Goal: Task Accomplishment & Management: Use online tool/utility

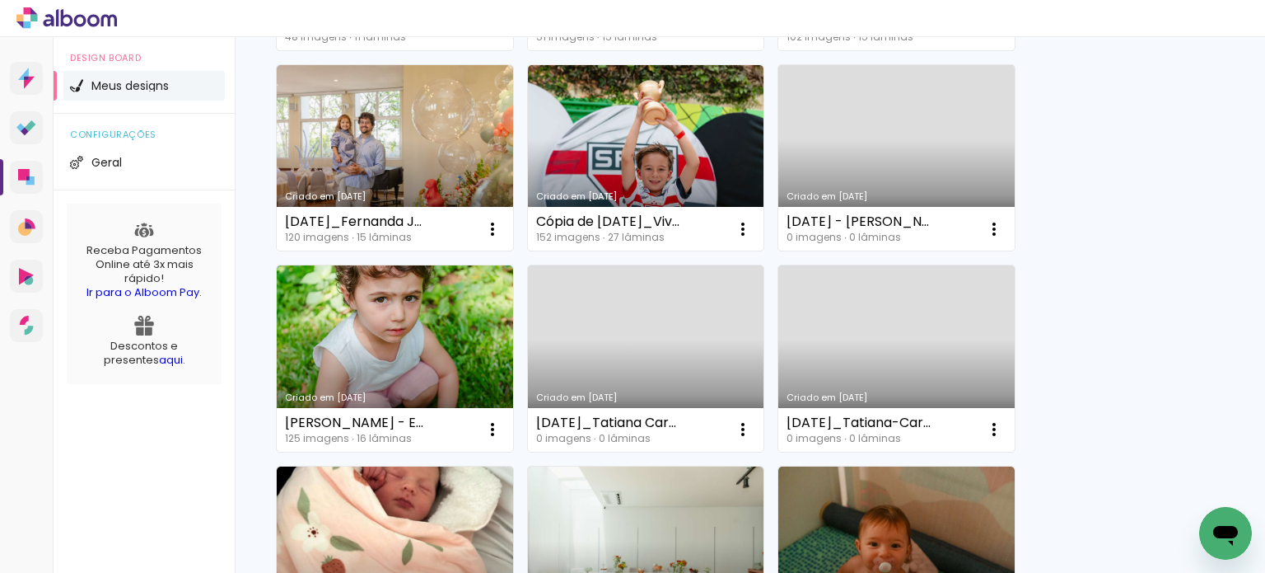
scroll to position [741, 0]
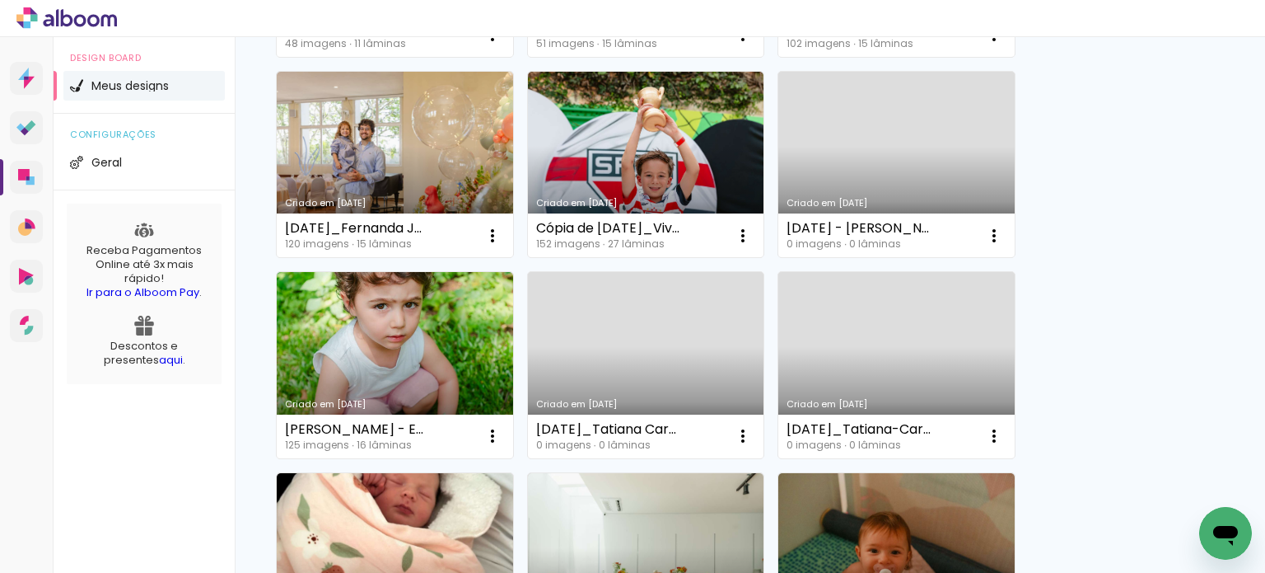
click at [619, 358] on link "Criado em [DATE]" at bounding box center [646, 365] width 236 height 186
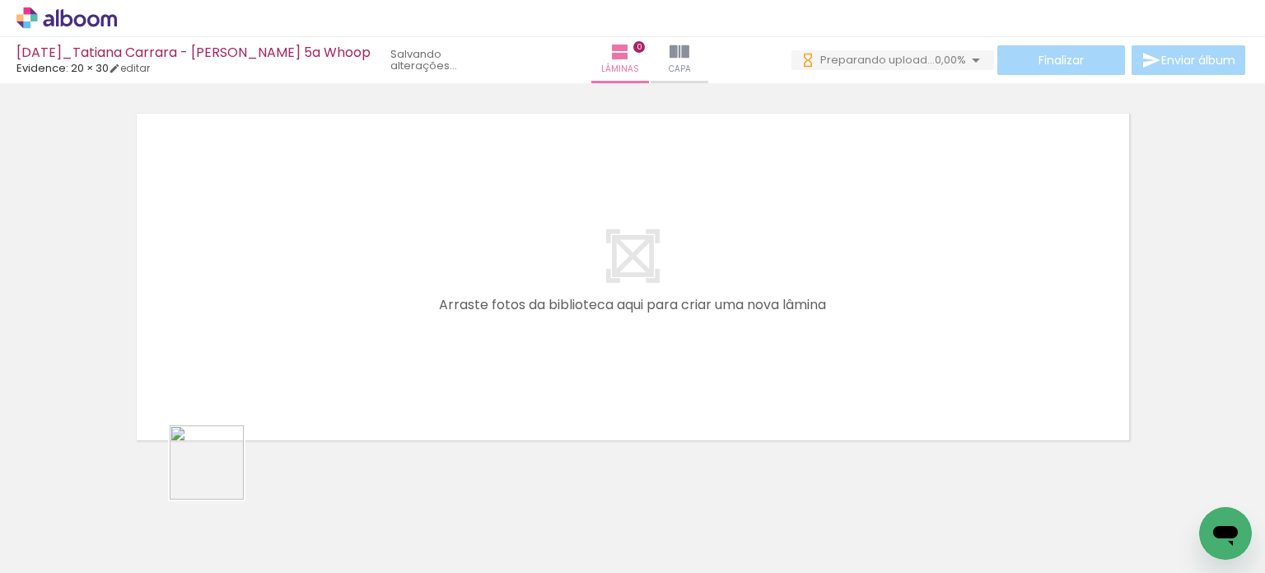
drag, startPoint x: 189, startPoint y: 525, endPoint x: 311, endPoint y: 427, distance: 155.8
click at [316, 332] on quentale-workspace at bounding box center [632, 286] width 1265 height 573
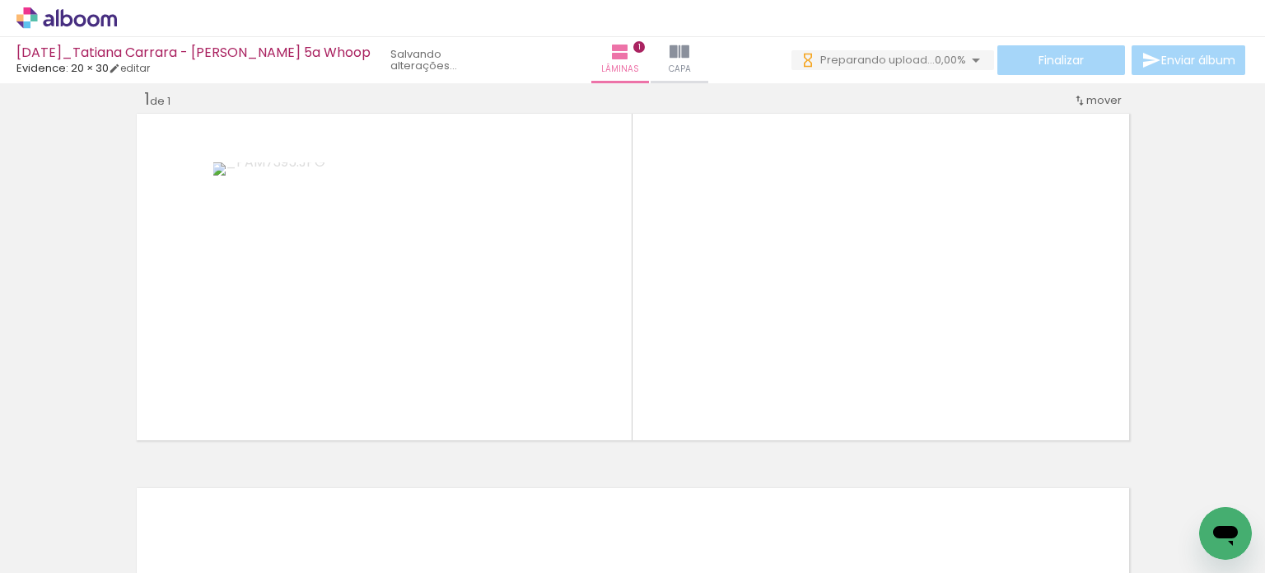
drag, startPoint x: 270, startPoint y: 525, endPoint x: 415, endPoint y: 320, distance: 250.5
click at [415, 320] on quentale-workspace at bounding box center [632, 286] width 1265 height 573
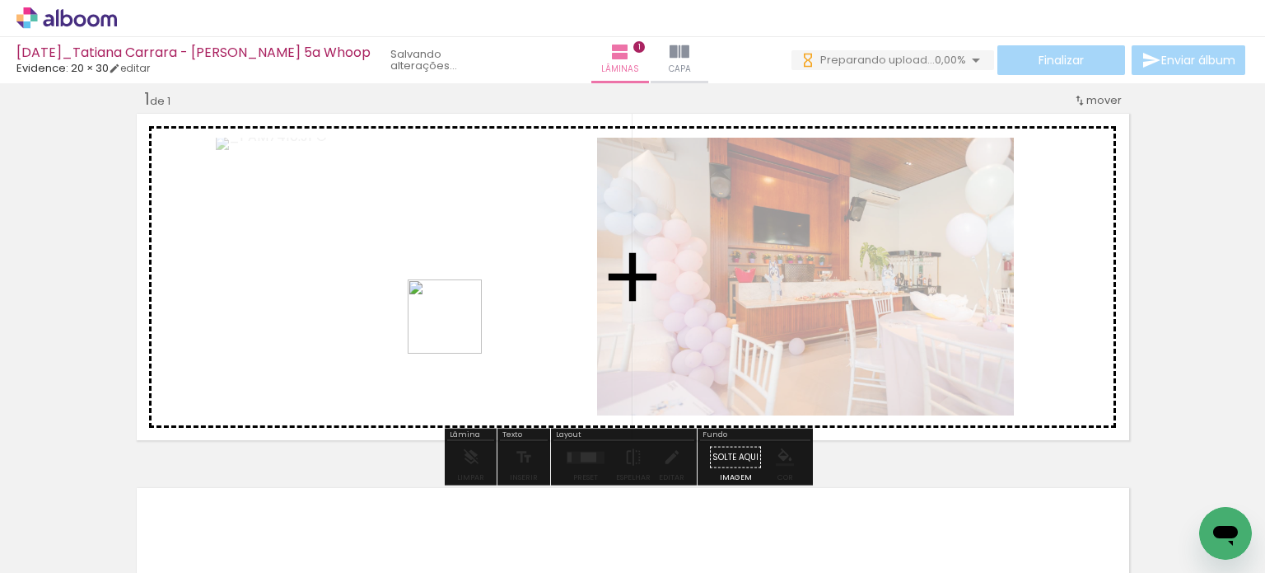
drag, startPoint x: 336, startPoint y: 535, endPoint x: 527, endPoint y: 407, distance: 230.3
click at [458, 329] on quentale-workspace at bounding box center [632, 286] width 1265 height 573
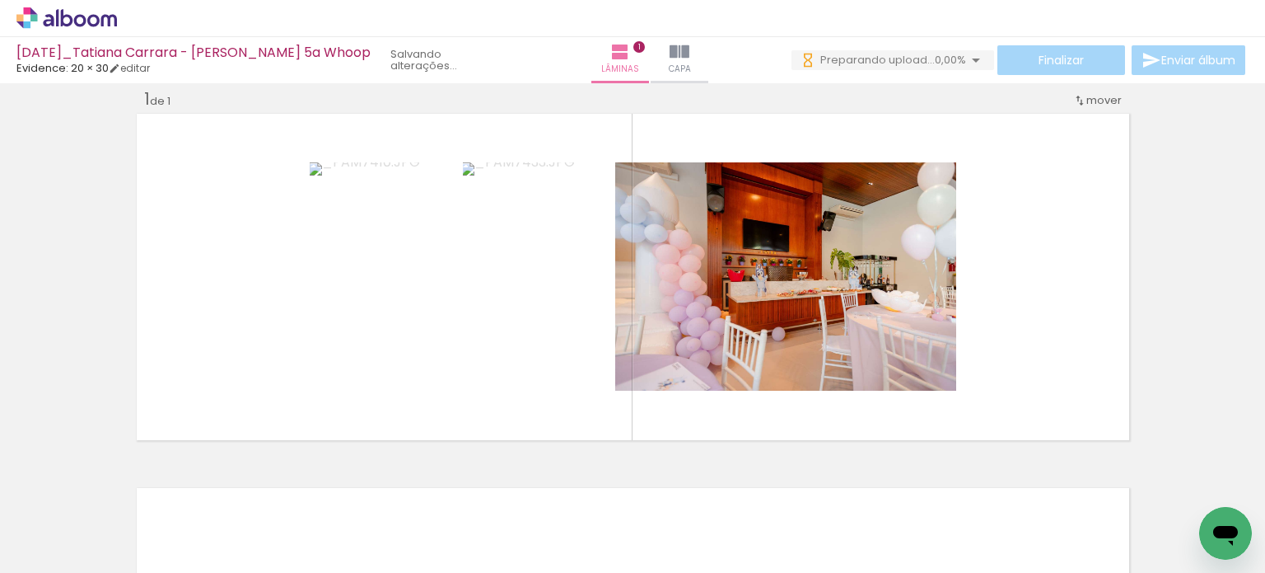
scroll to position [0, 3192]
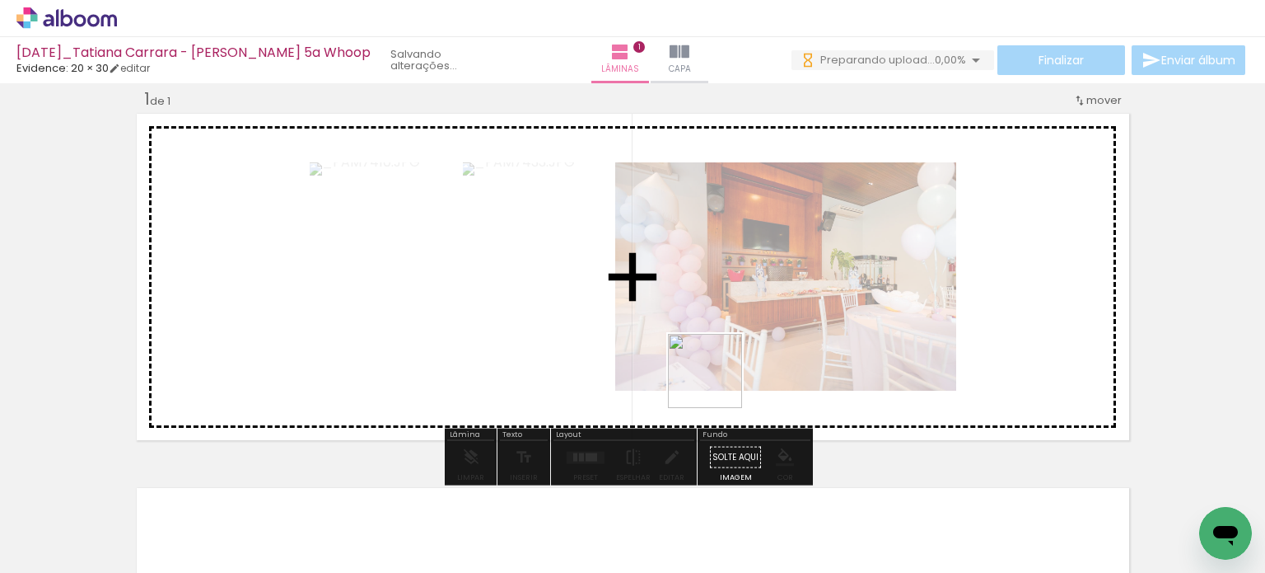
drag, startPoint x: 676, startPoint y: 537, endPoint x: 745, endPoint y: 441, distance: 118.7
click at [725, 358] on quentale-workspace at bounding box center [632, 286] width 1265 height 573
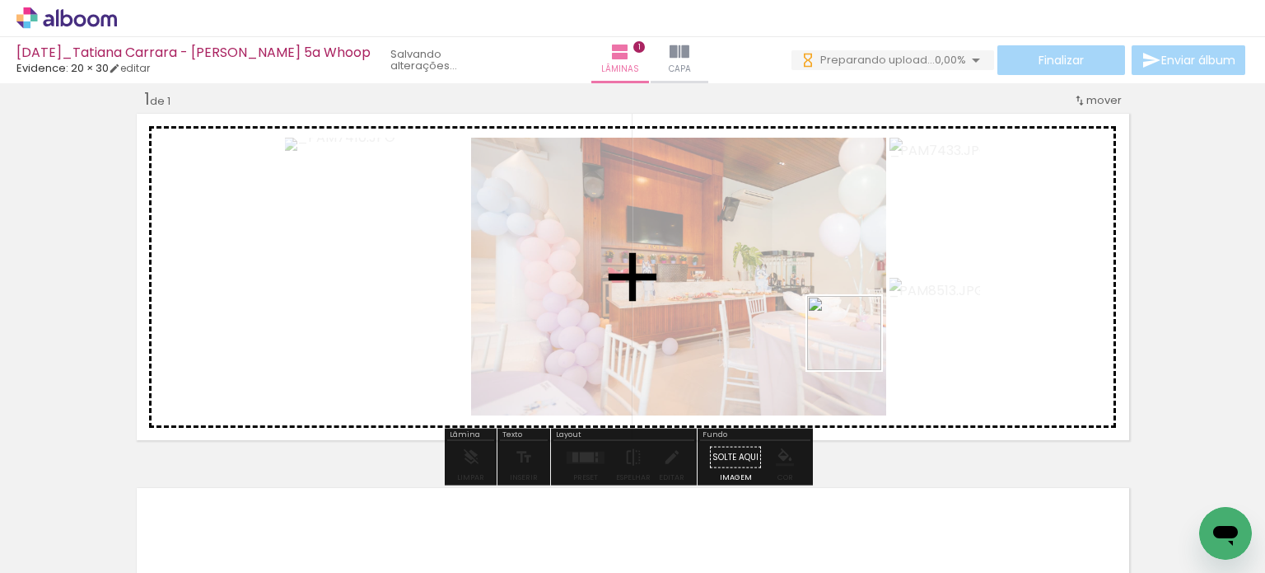
drag, startPoint x: 779, startPoint y: 502, endPoint x: 875, endPoint y: 316, distance: 209.3
click at [875, 316] on quentale-workspace at bounding box center [632, 286] width 1265 height 573
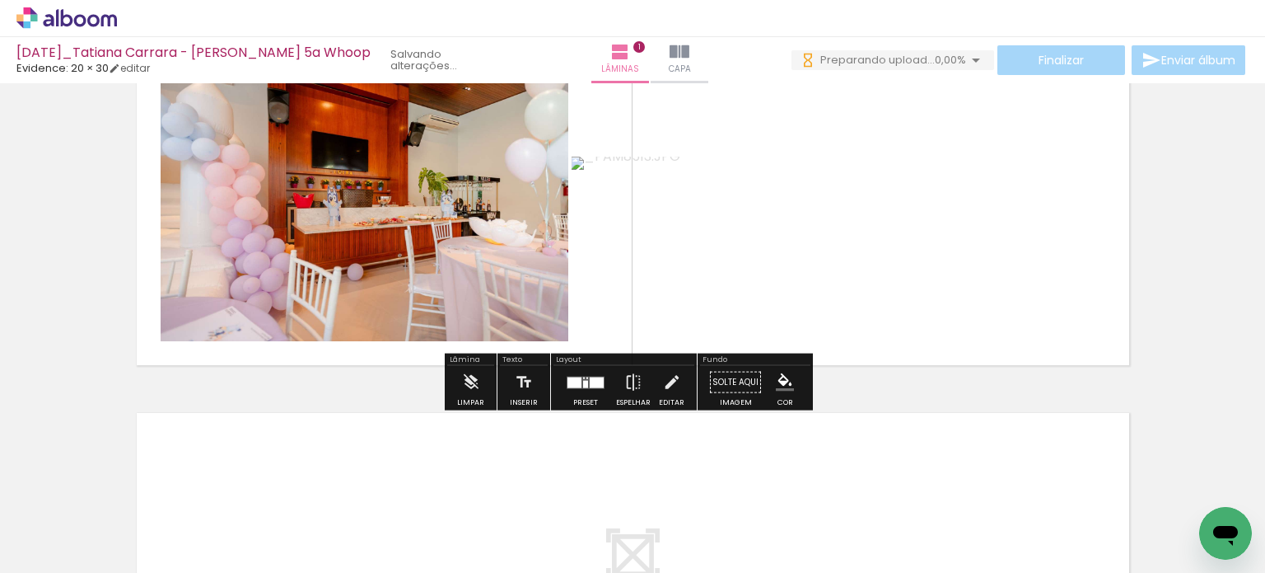
scroll to position [103, 0]
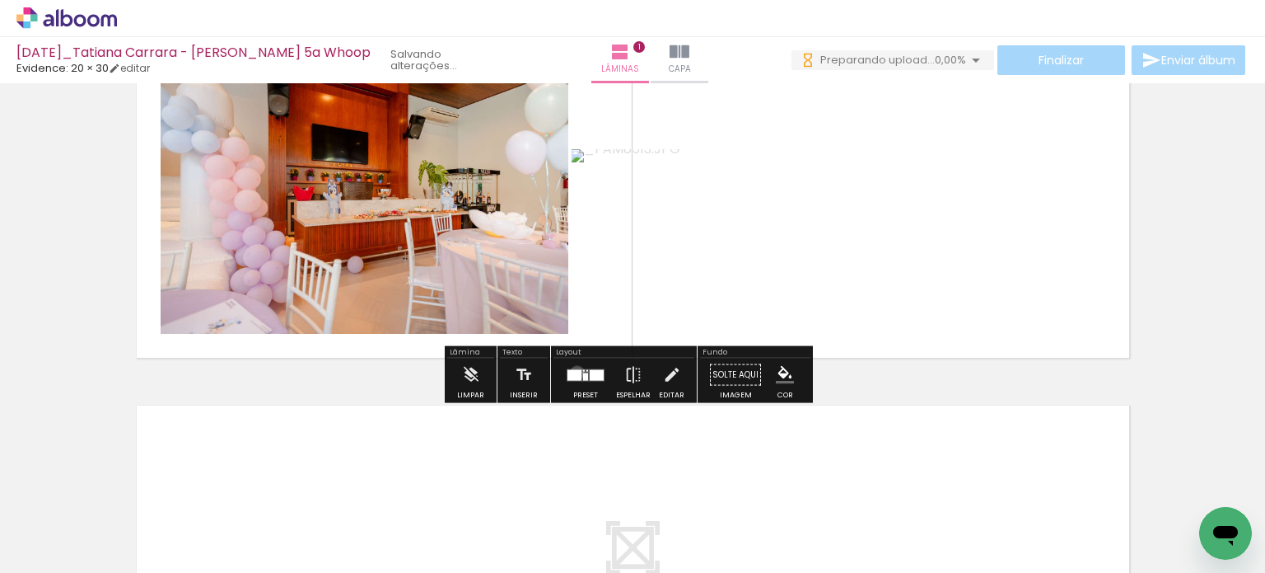
click at [573, 372] on div at bounding box center [575, 374] width 14 height 11
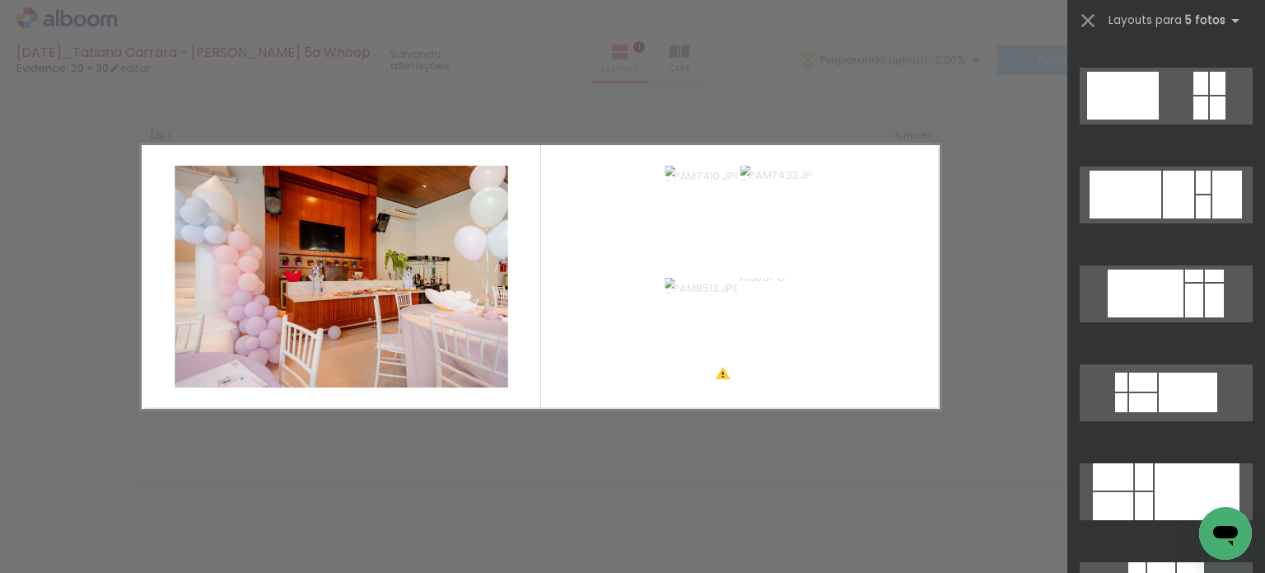
scroll to position [4943, 0]
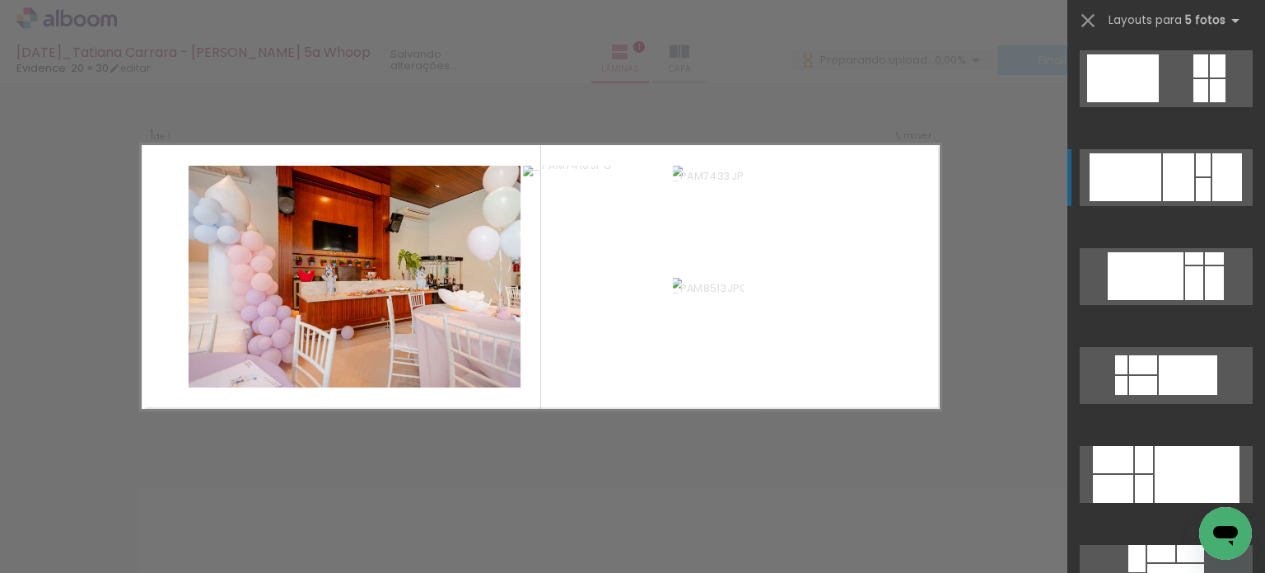
click at [1201, 175] on div at bounding box center [1203, 164] width 15 height 23
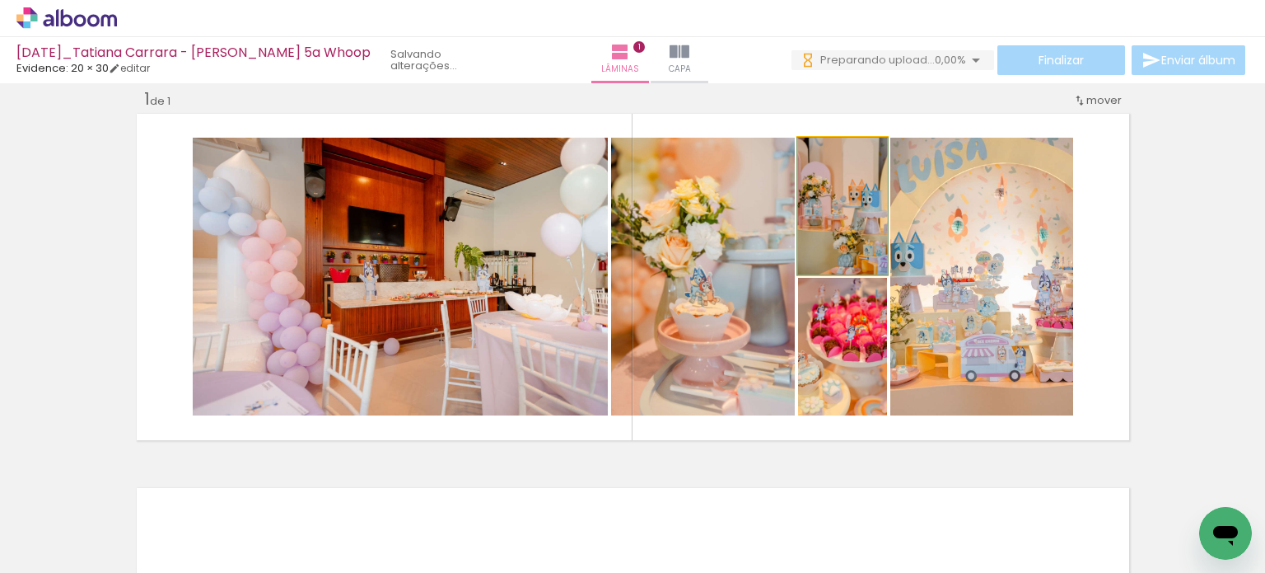
drag, startPoint x: 837, startPoint y: 230, endPoint x: 957, endPoint y: 239, distance: 120.6
click at [0, 0] on slot at bounding box center [0, 0] width 0 height 0
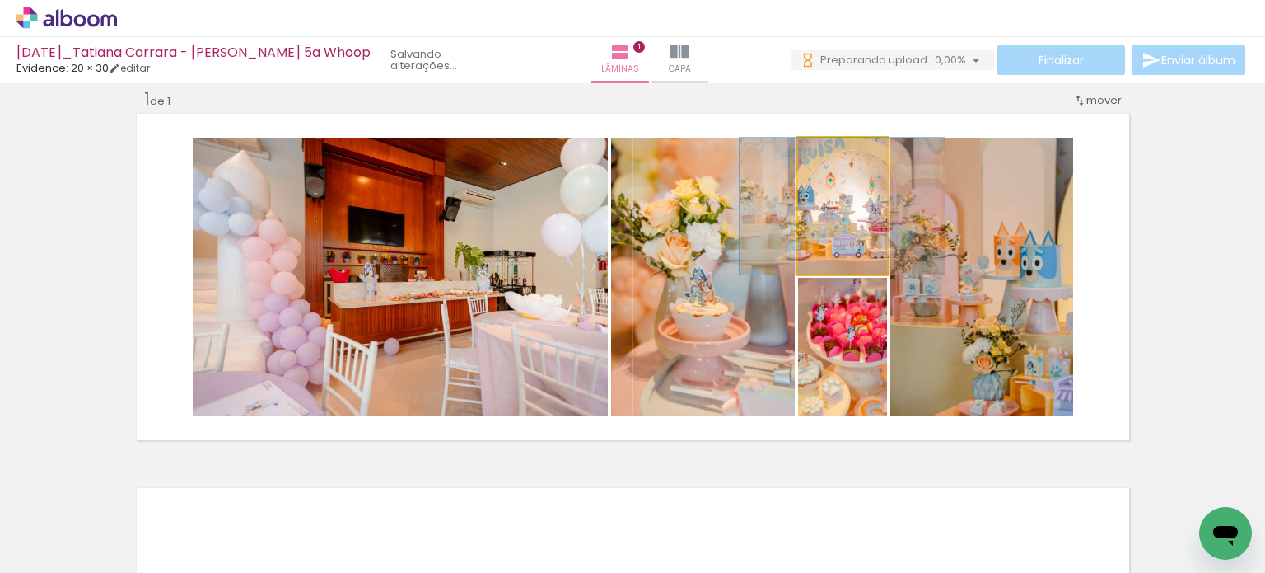
drag, startPoint x: 840, startPoint y: 256, endPoint x: 773, endPoint y: 278, distance: 70.9
click at [0, 0] on slot at bounding box center [0, 0] width 0 height 0
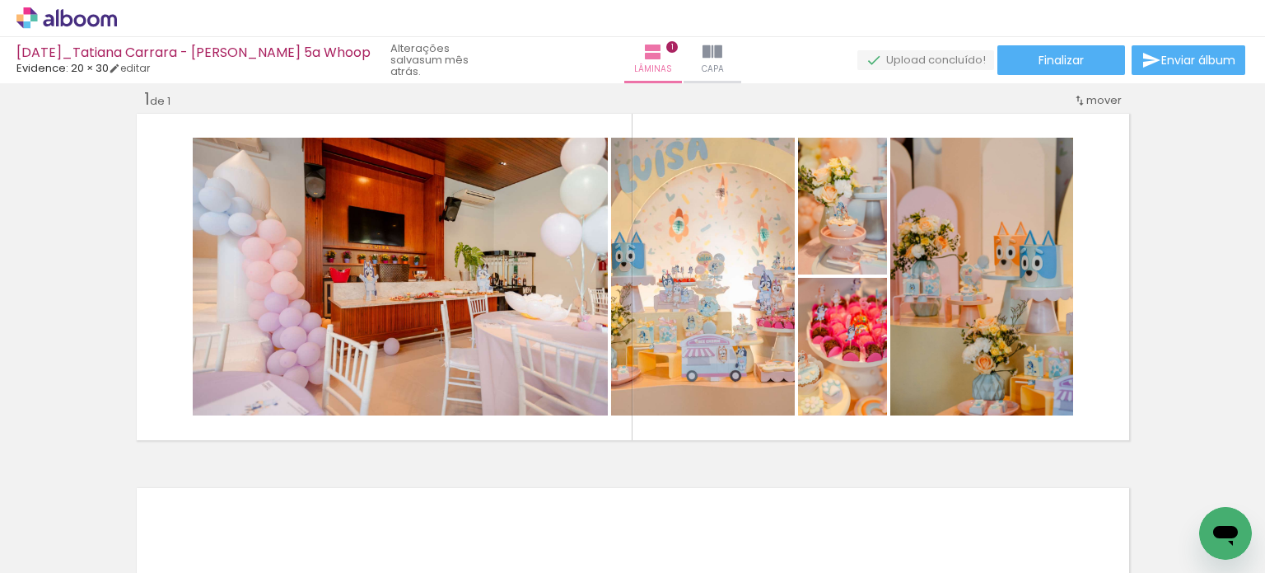
scroll to position [0, 2387]
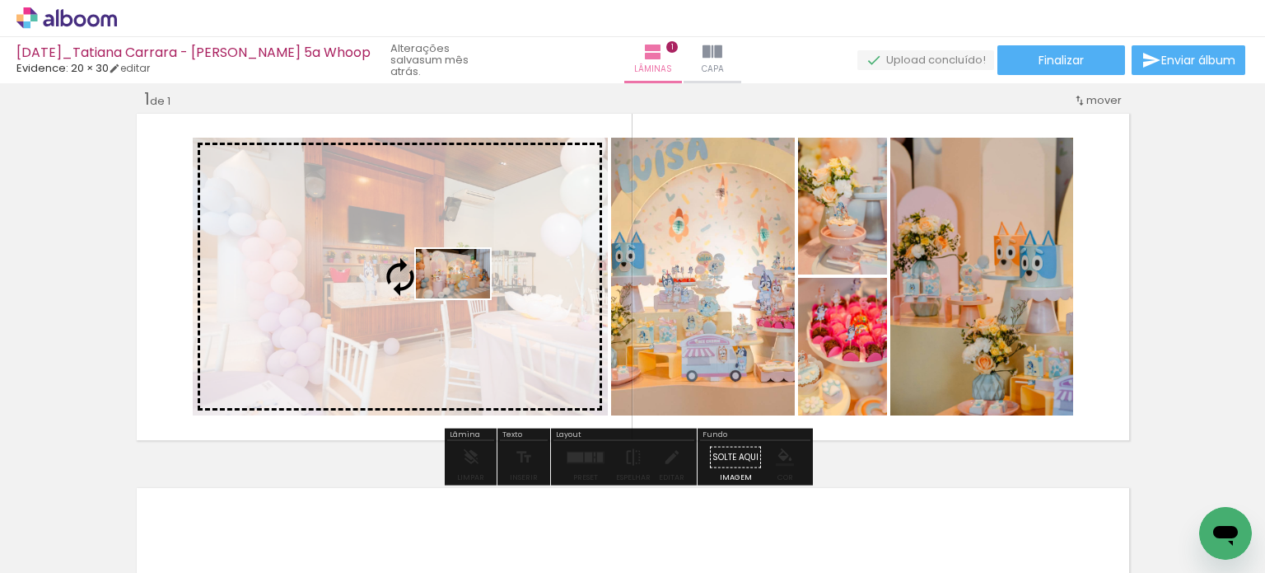
drag, startPoint x: 905, startPoint y: 524, endPoint x: 465, endPoint y: 298, distance: 494.5
click at [465, 298] on quentale-workspace at bounding box center [632, 286] width 1265 height 573
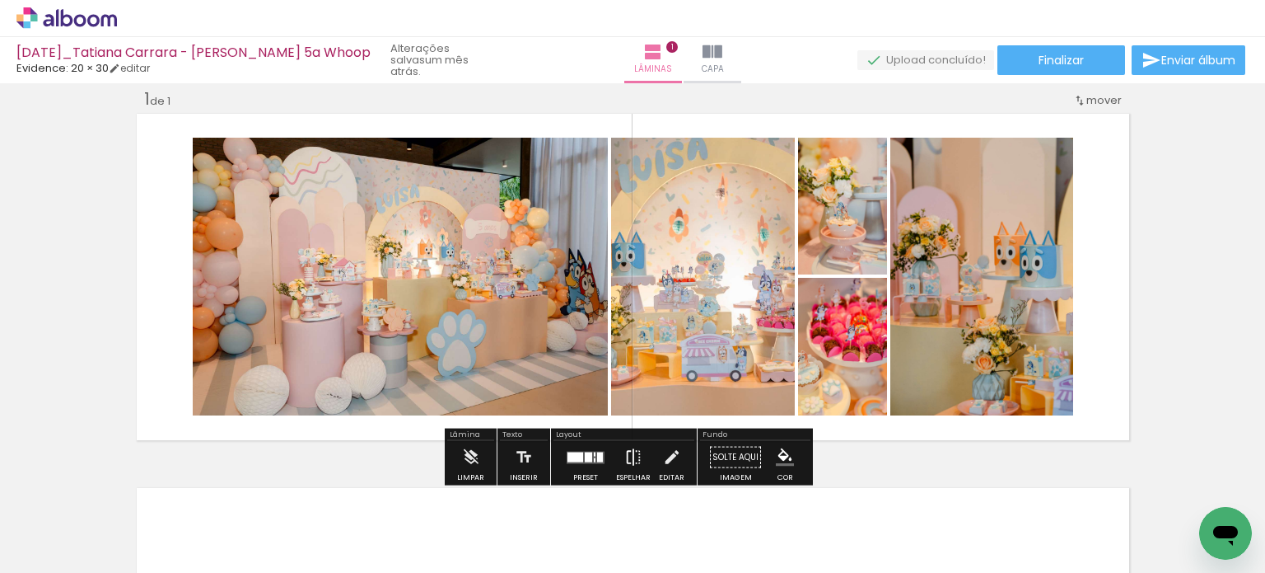
click at [629, 465] on iron-icon at bounding box center [633, 457] width 18 height 33
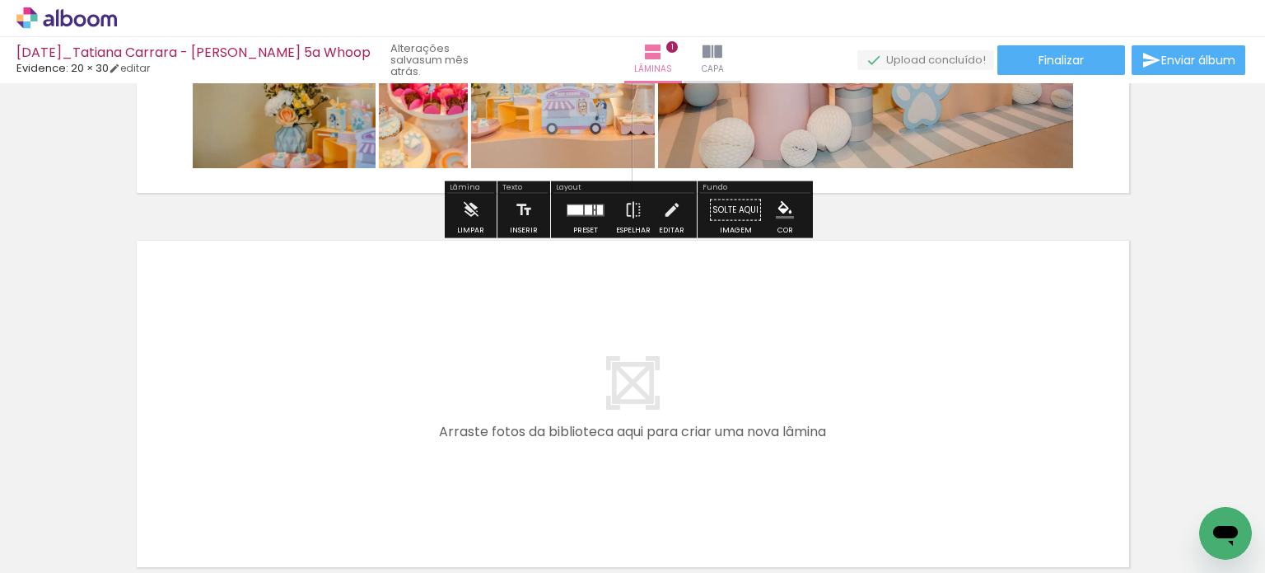
scroll to position [0, 0]
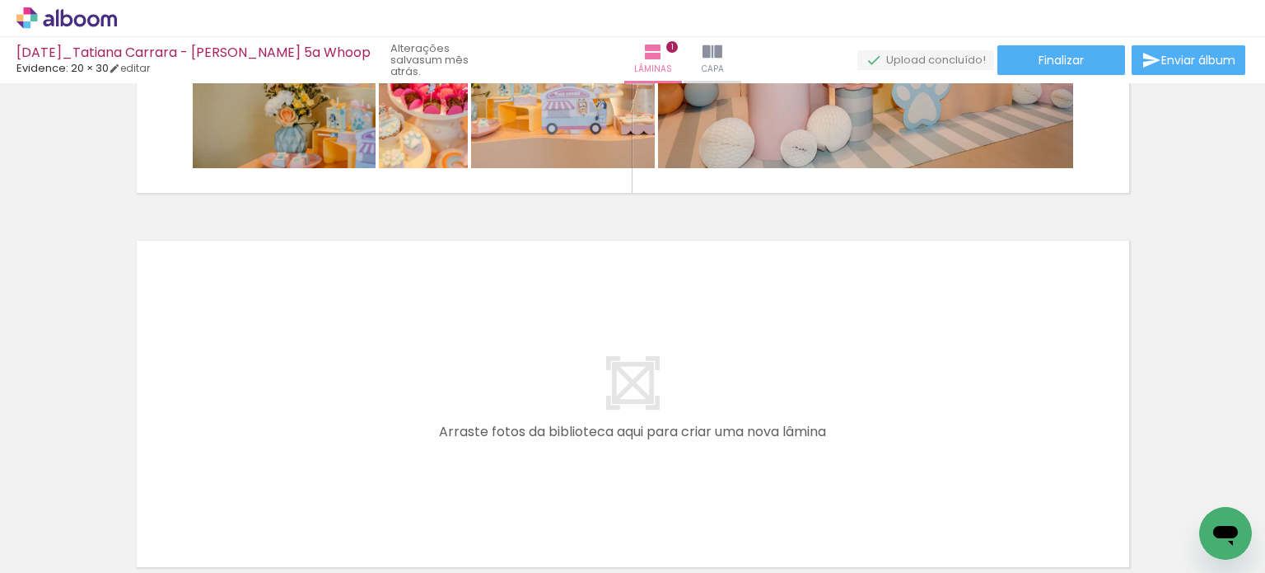
drag, startPoint x: 453, startPoint y: 526, endPoint x: 475, endPoint y: 370, distance: 158.0
click at [475, 370] on quentale-workspace at bounding box center [632, 286] width 1265 height 573
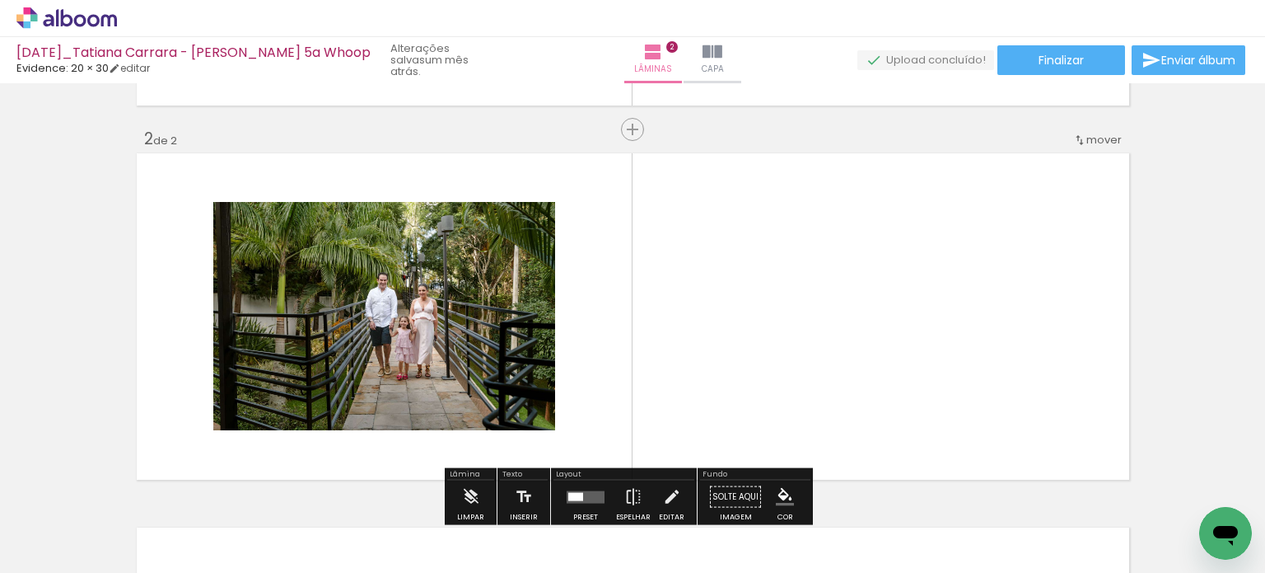
scroll to position [395, 0]
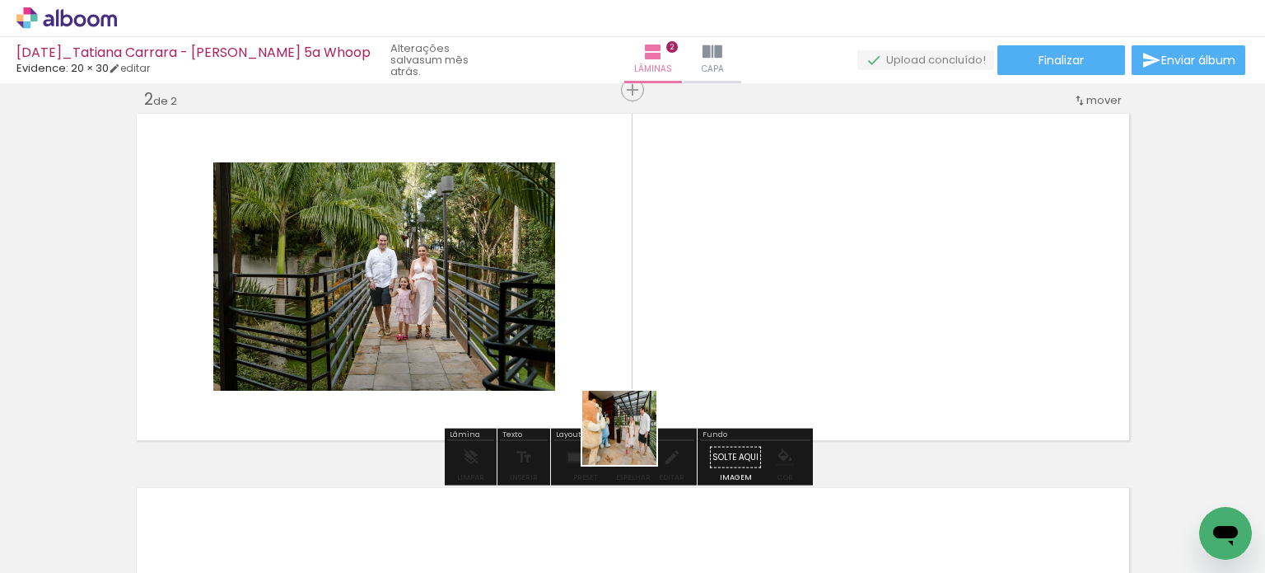
drag, startPoint x: 563, startPoint y: 517, endPoint x: 751, endPoint y: 330, distance: 264.5
click at [751, 330] on quentale-workspace at bounding box center [632, 286] width 1265 height 573
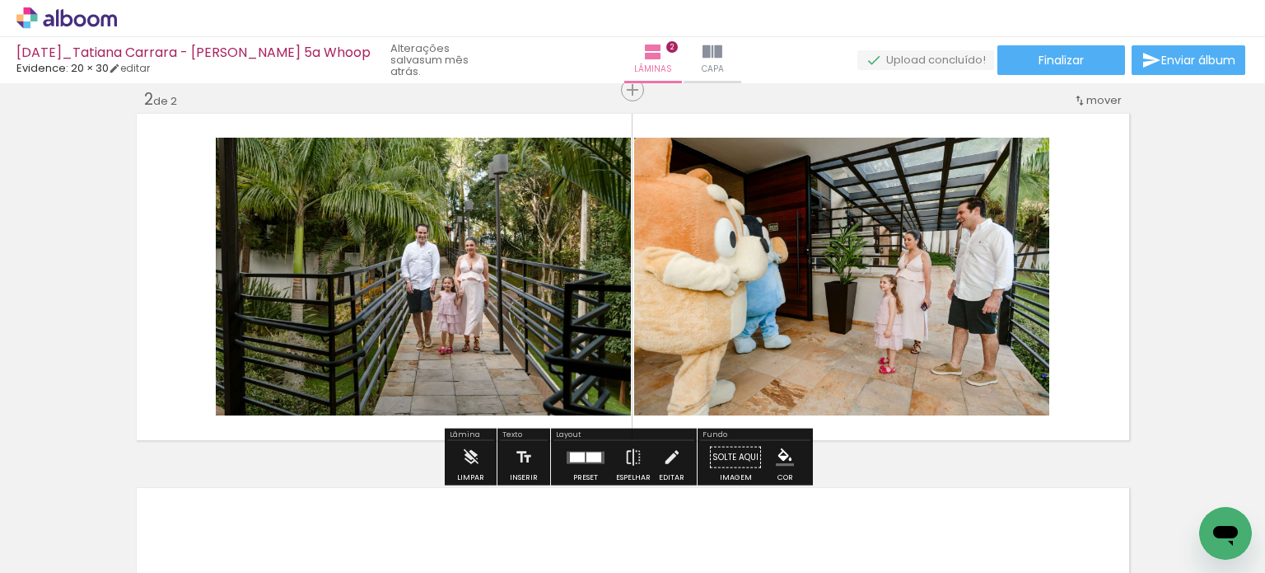
drag, startPoint x: 638, startPoint y: 520, endPoint x: 901, endPoint y: 333, distance: 323.2
click at [899, 334] on quentale-workspace at bounding box center [632, 286] width 1265 height 573
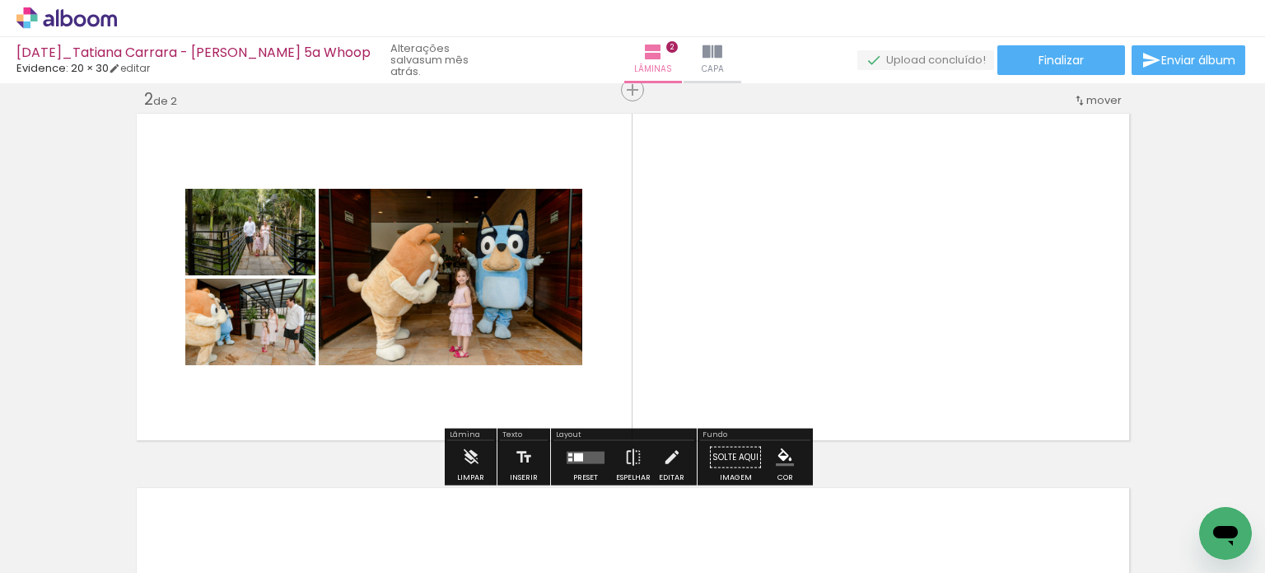
click at [582, 455] on quentale-layouter at bounding box center [586, 457] width 38 height 12
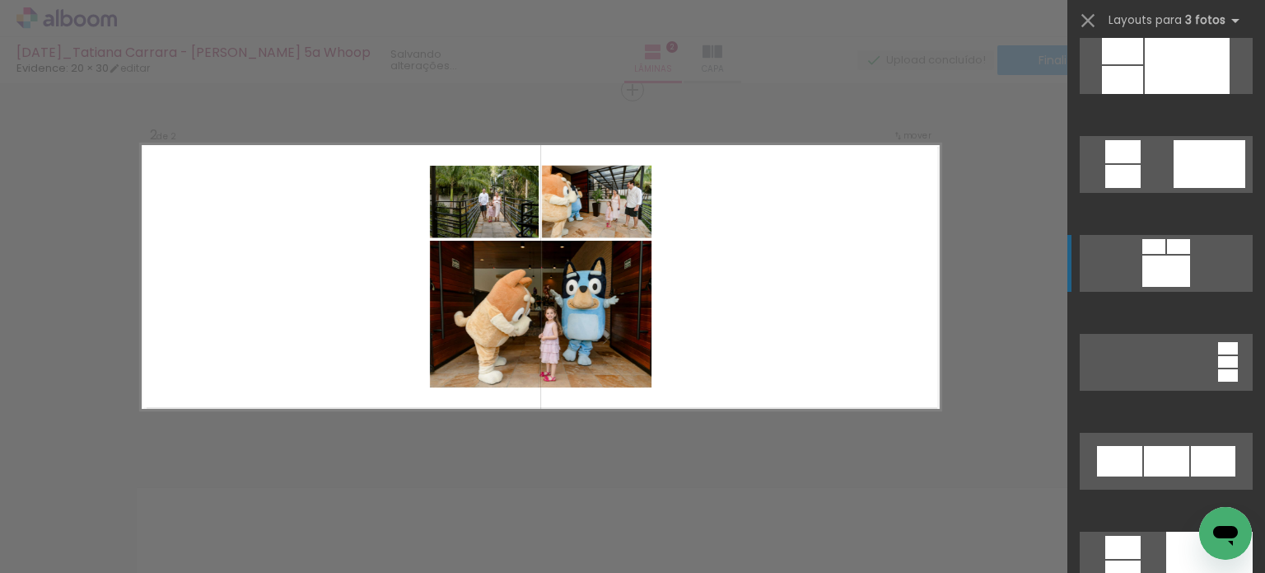
scroll to position [906, 0]
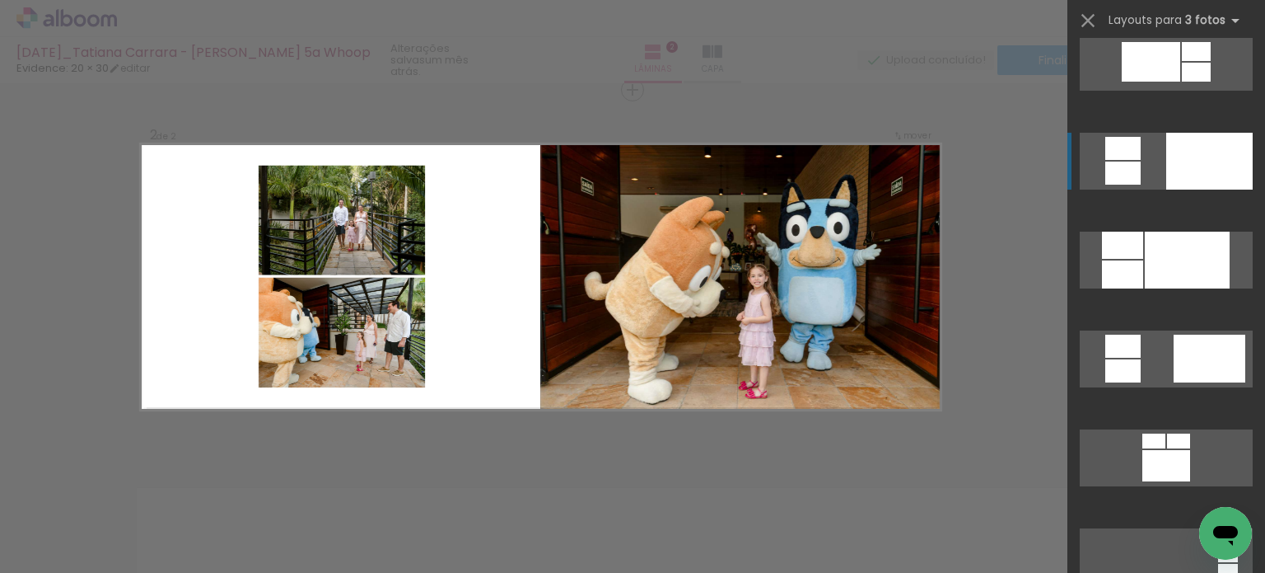
click at [1201, 144] on div at bounding box center [1210, 161] width 87 height 57
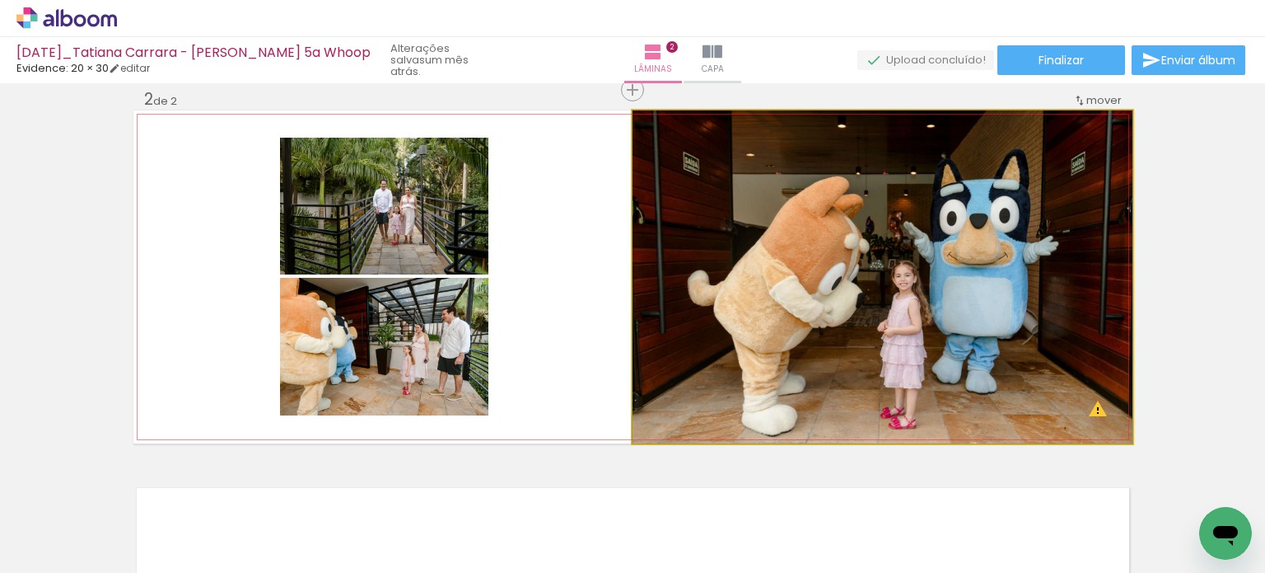
click at [654, 325] on quentale-photo at bounding box center [883, 276] width 500 height 333
click at [657, 325] on quentale-photo at bounding box center [883, 276] width 500 height 333
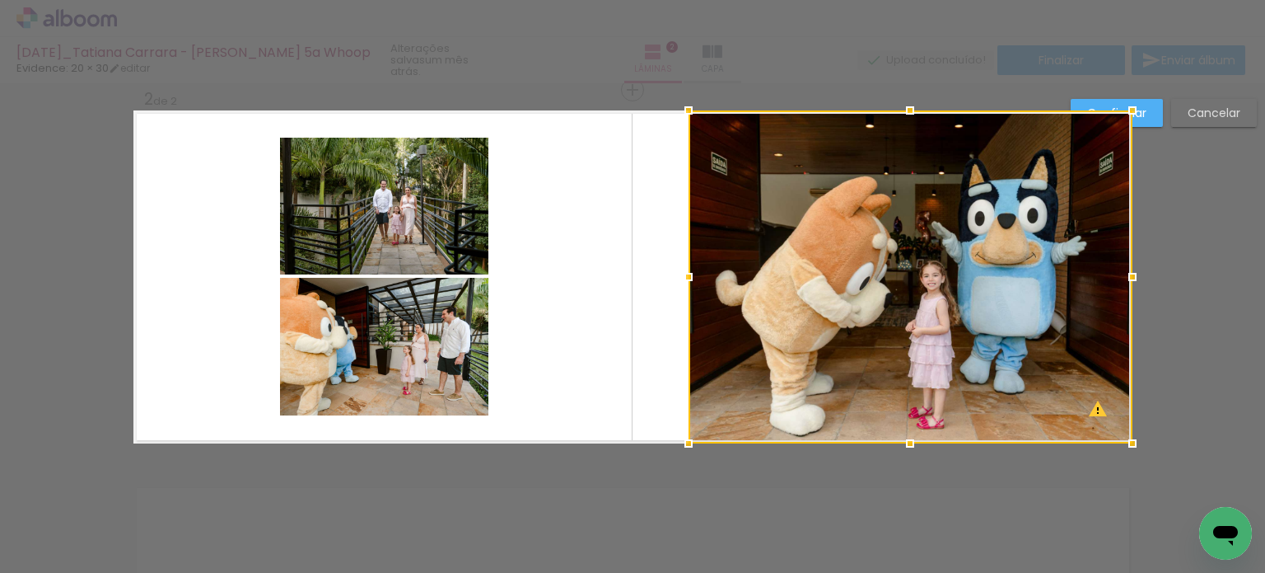
drag, startPoint x: 629, startPoint y: 278, endPoint x: 685, endPoint y: 292, distance: 57.7
click at [689, 292] on div at bounding box center [911, 276] width 444 height 333
click at [0, 0] on slot "Cancelar" at bounding box center [0, 0] width 0 height 0
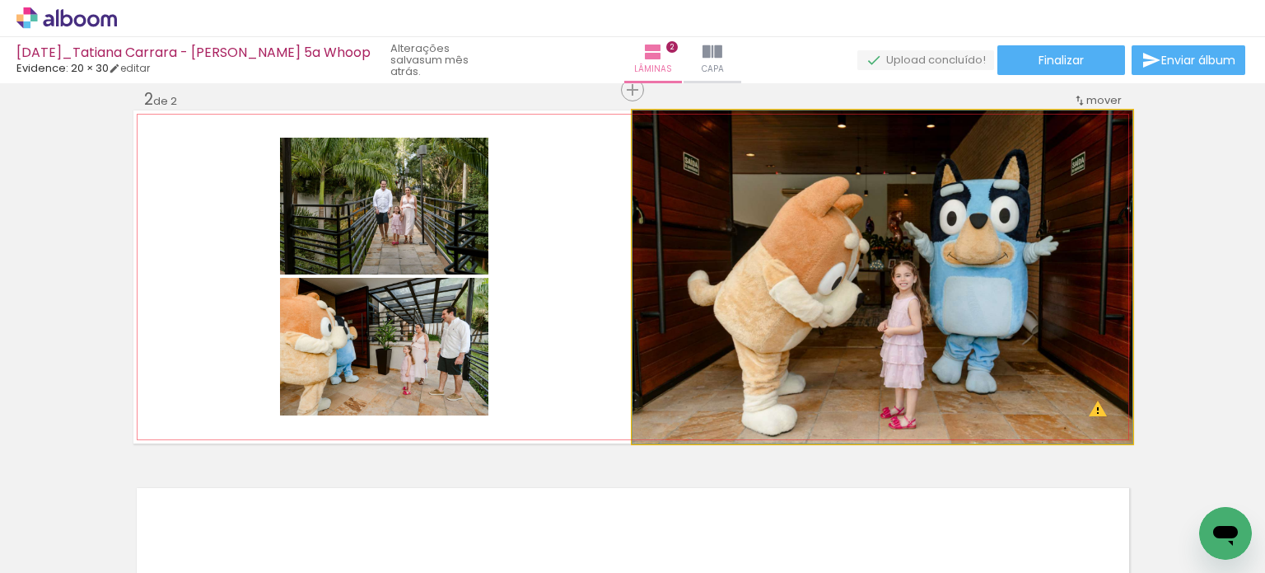
click at [793, 297] on quentale-photo at bounding box center [883, 276] width 500 height 333
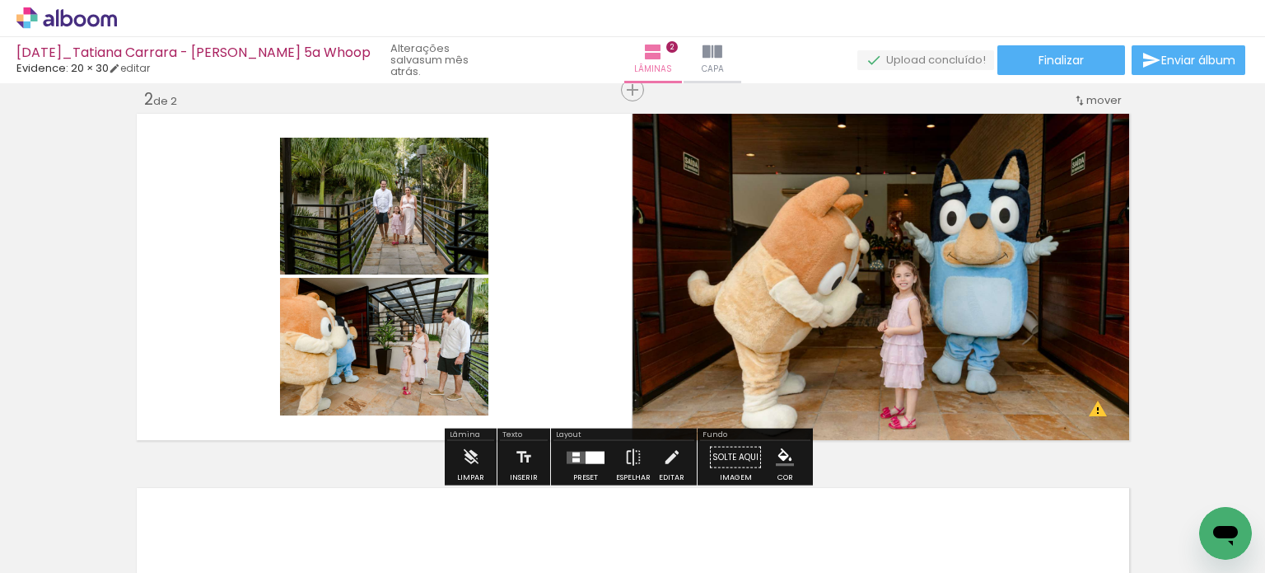
click at [793, 297] on quentale-photo at bounding box center [883, 276] width 500 height 333
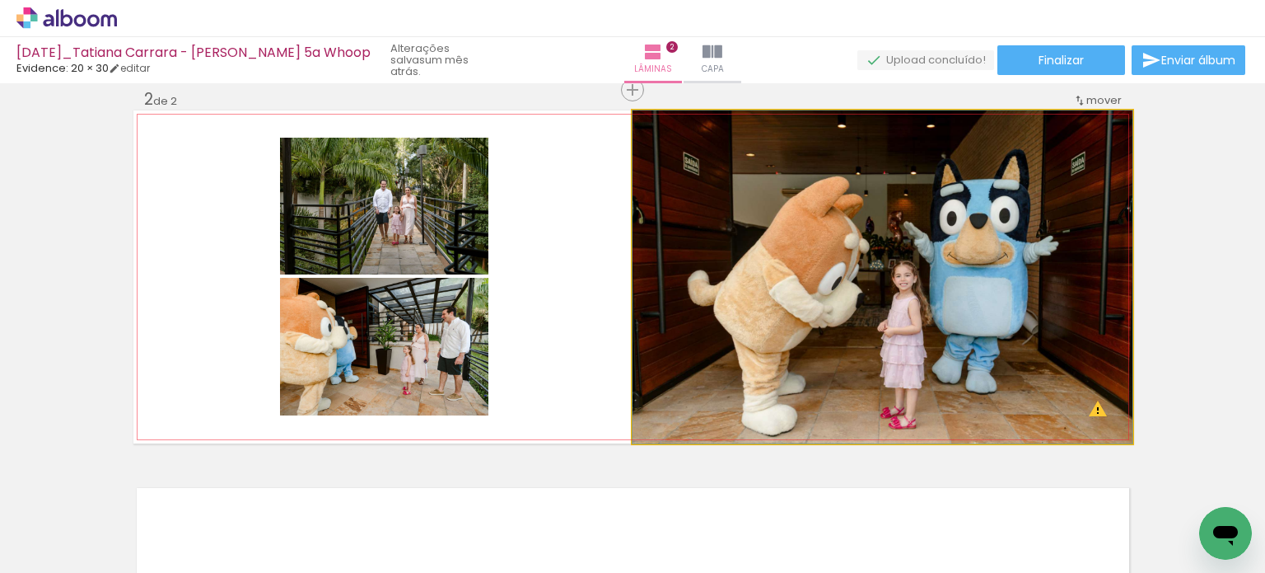
click at [793, 297] on quentale-photo at bounding box center [883, 276] width 500 height 333
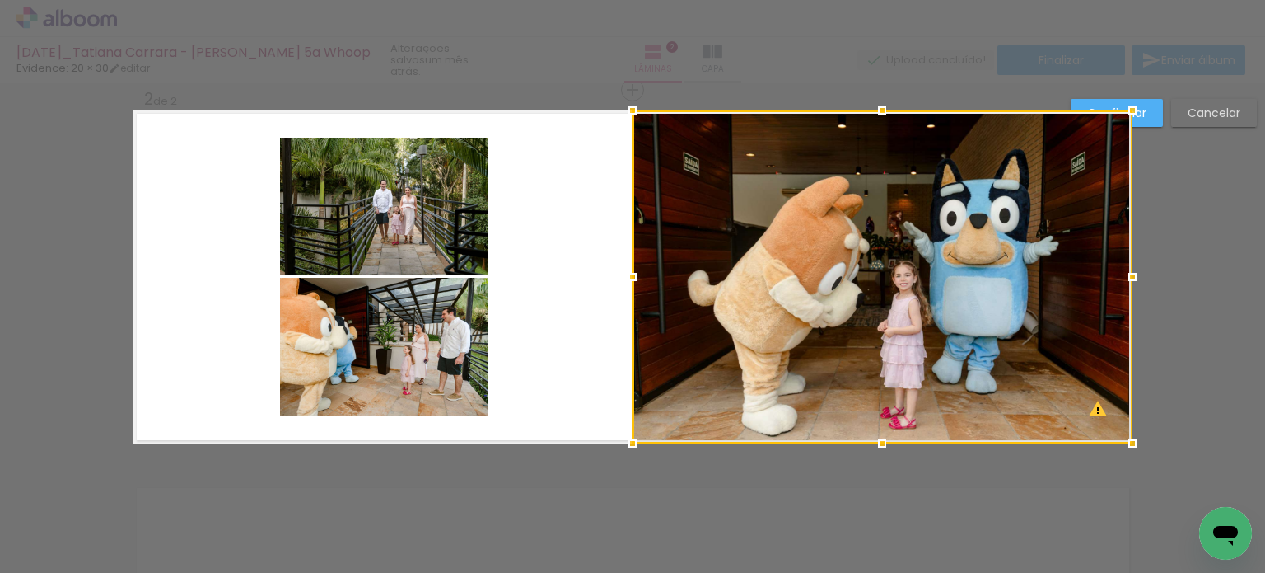
click at [0, 0] on slot "Cancelar" at bounding box center [0, 0] width 0 height 0
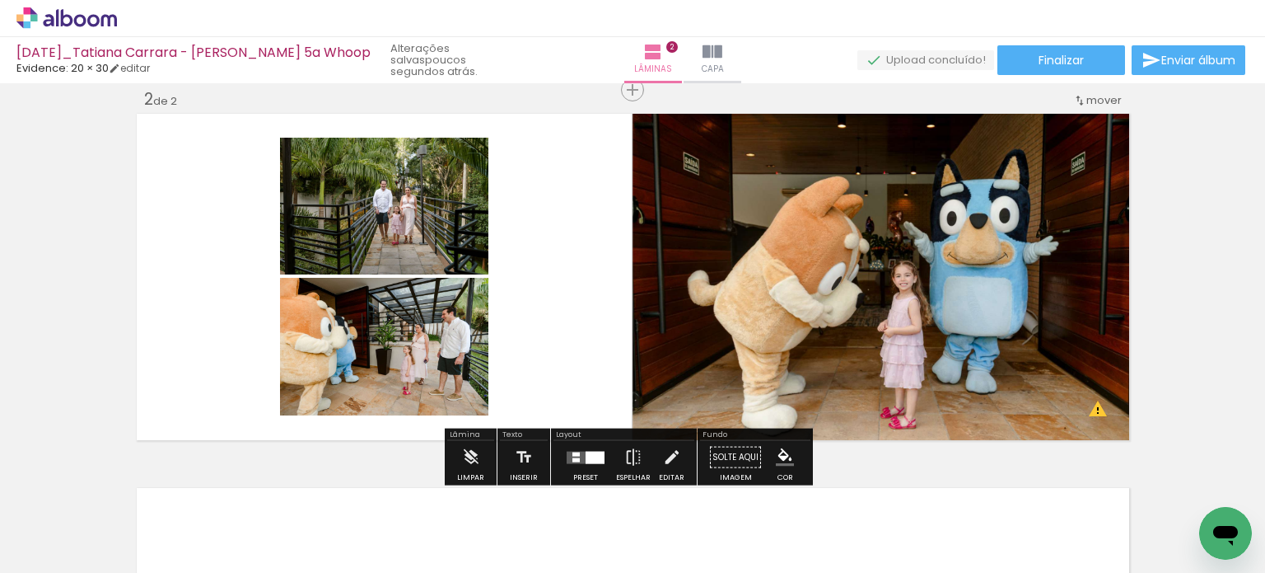
click at [1164, 329] on div "Inserir lâmina 1 de 2 Inserir lâmina 2 de 2 O Designbox precisará aumentar a su…" at bounding box center [632, 255] width 1265 height 1123
